Goal: Task Accomplishment & Management: Manage account settings

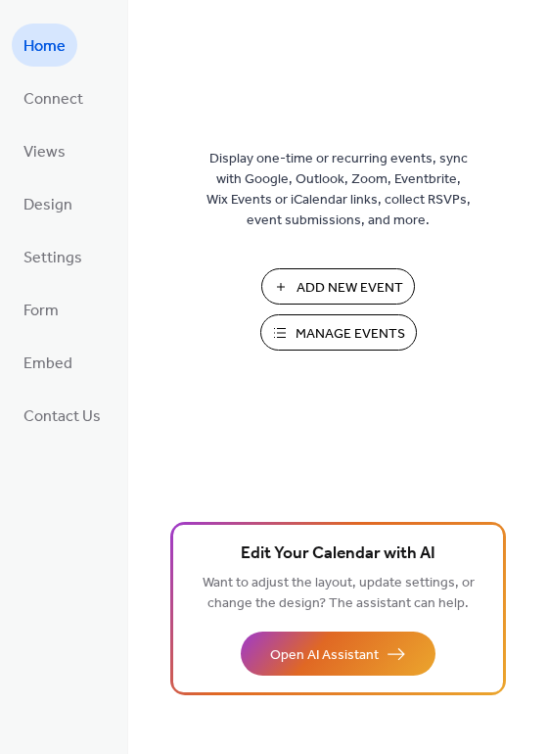
click at [309, 334] on span "Manage Events" at bounding box center [351, 334] width 110 height 21
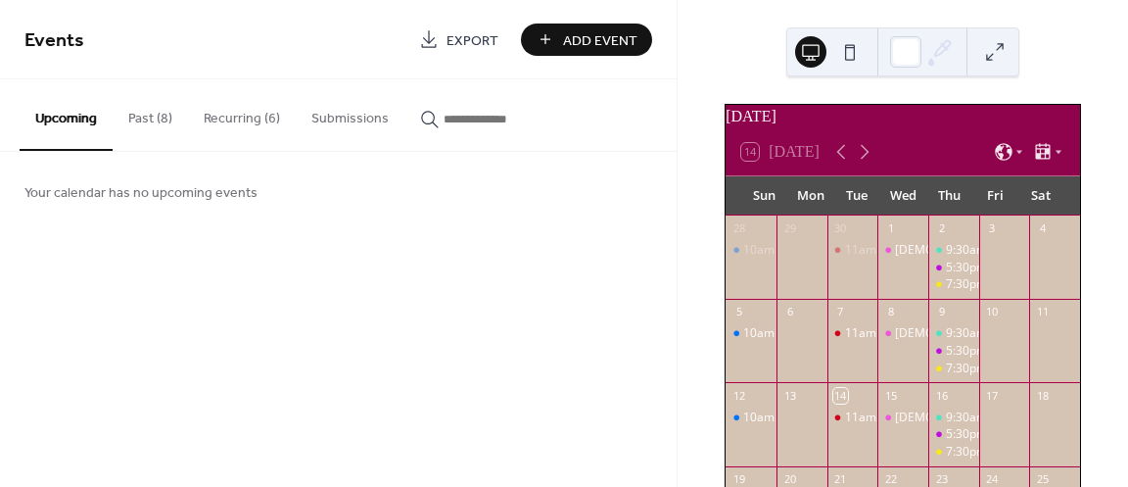
click at [152, 122] on button "Past (8)" at bounding box center [150, 114] width 75 height 70
click at [233, 117] on button "Recurring (6)" at bounding box center [242, 114] width 108 height 70
